Goal: Information Seeking & Learning: Learn about a topic

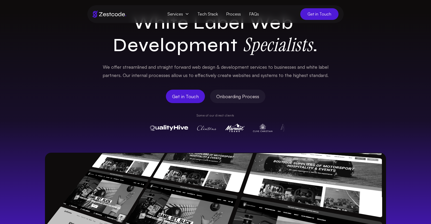
scroll to position [43, 0]
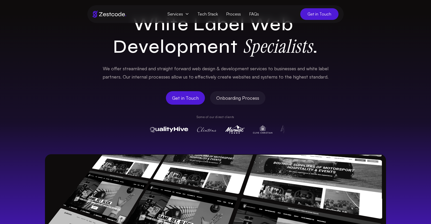
click at [185, 13] on span "Services" at bounding box center [178, 14] width 30 height 10
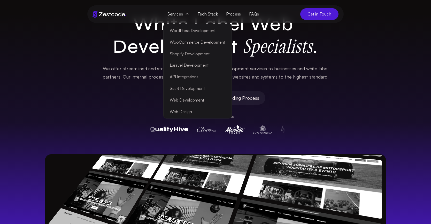
click at [206, 98] on link "Web Development" at bounding box center [198, 100] width 66 height 12
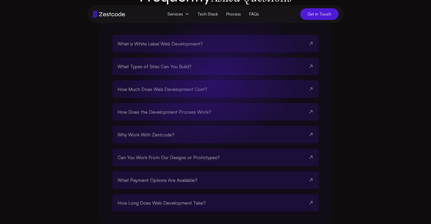
scroll to position [988, 0]
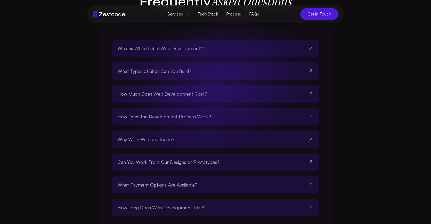
click at [251, 103] on button "How Much Does Web Development Cost?" at bounding box center [216, 94] width 196 height 18
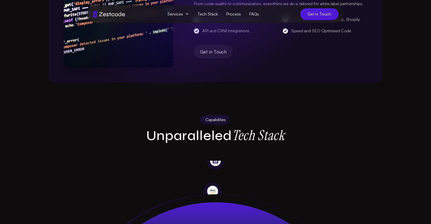
scroll to position [267, 0]
